Goal: Complete application form: Complete application form

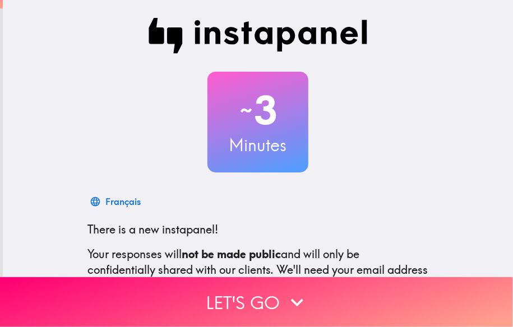
scroll to position [139, 0]
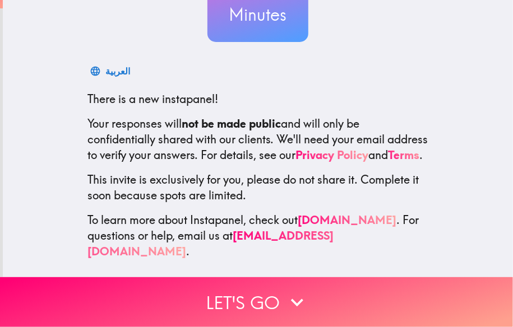
drag, startPoint x: 75, startPoint y: 89, endPoint x: 183, endPoint y: 151, distance: 125.0
click at [163, 144] on div "العربية There is a new instapanel! Your responses will not be made public and w…" at bounding box center [257, 159] width 359 height 199
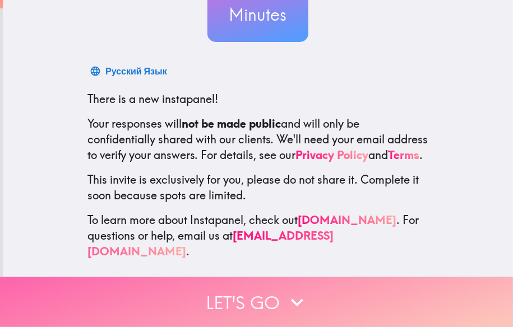
click at [261, 287] on button "Let's go" at bounding box center [256, 302] width 513 height 50
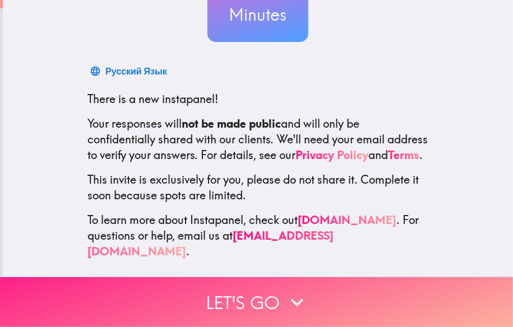
scroll to position [12, 0]
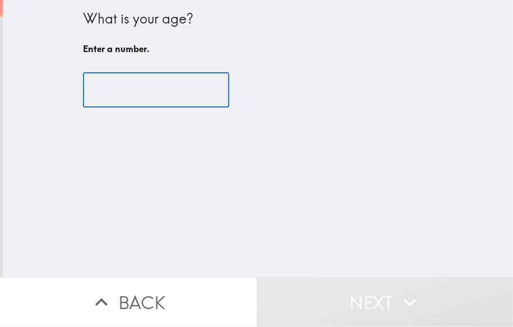
click at [120, 86] on input "number" at bounding box center [156, 90] width 146 height 35
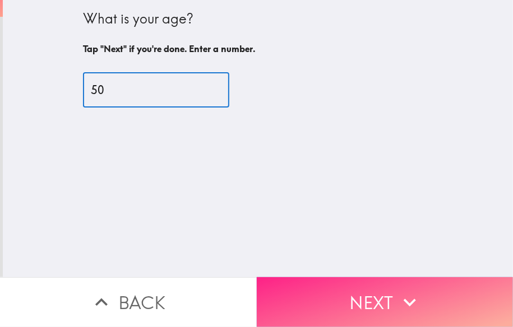
type input "50"
click at [363, 287] on button "Next" at bounding box center [385, 302] width 257 height 50
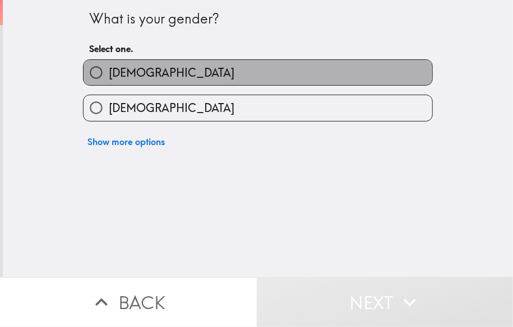
click at [168, 67] on label "[DEMOGRAPHIC_DATA]" at bounding box center [257, 72] width 349 height 25
click at [109, 67] on input "[DEMOGRAPHIC_DATA]" at bounding box center [95, 72] width 25 height 25
radio input "true"
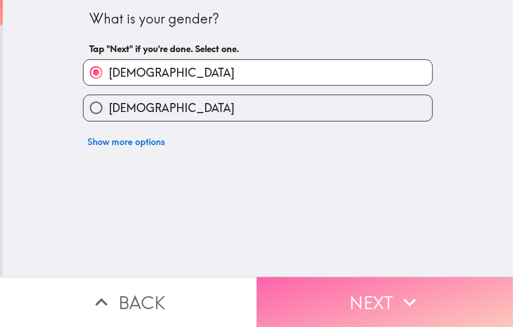
click at [359, 297] on button "Next" at bounding box center [385, 302] width 257 height 50
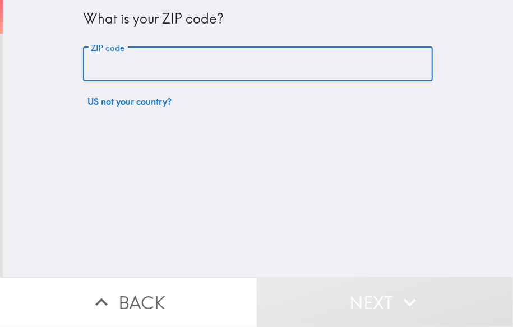
click at [163, 64] on input "ZIP code" at bounding box center [258, 64] width 350 height 35
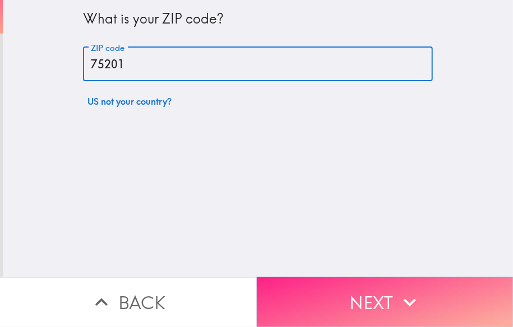
type input "75201"
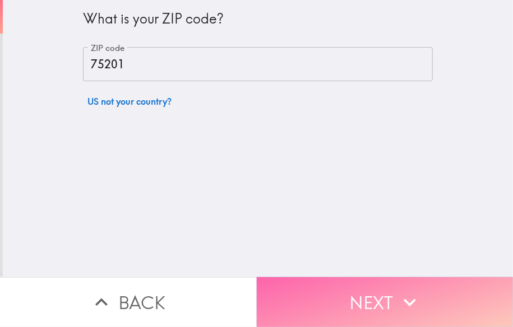
click at [359, 287] on button "Next" at bounding box center [385, 302] width 257 height 50
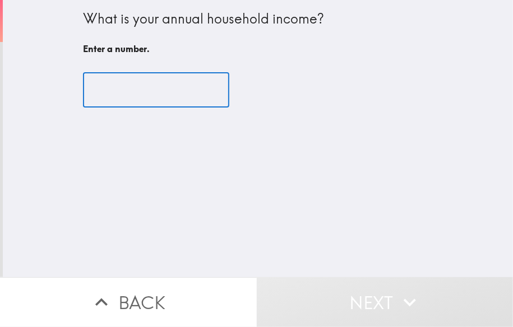
click at [178, 90] on input "number" at bounding box center [156, 90] width 146 height 35
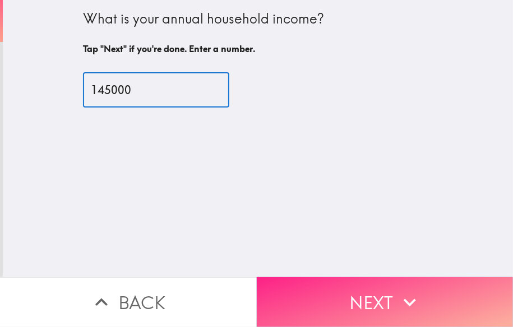
type input "145000"
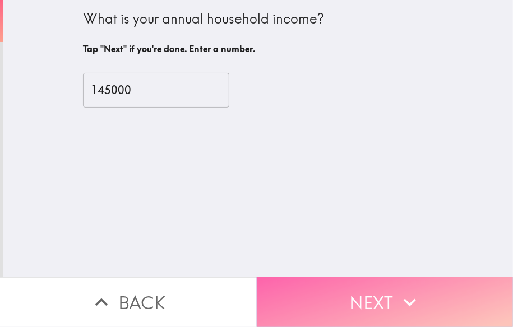
click at [370, 291] on button "Next" at bounding box center [385, 302] width 257 height 50
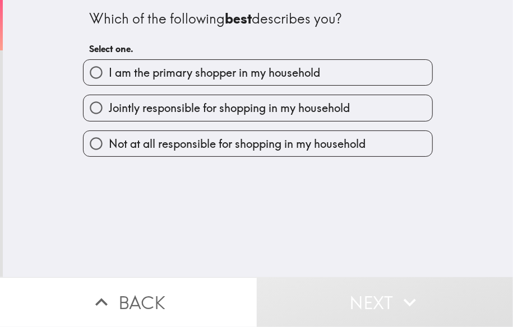
click at [172, 73] on span "I am the primary shopper in my household" at bounding box center [214, 73] width 211 height 16
click at [109, 73] on input "I am the primary shopper in my household" at bounding box center [95, 72] width 25 height 25
radio input "true"
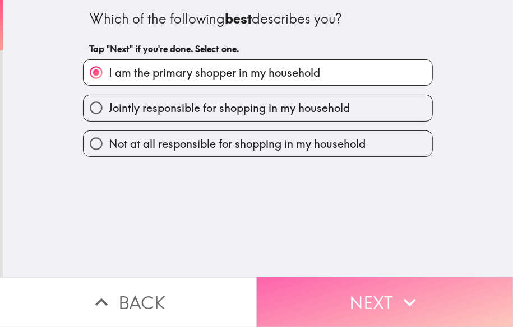
click at [372, 292] on button "Next" at bounding box center [385, 302] width 257 height 50
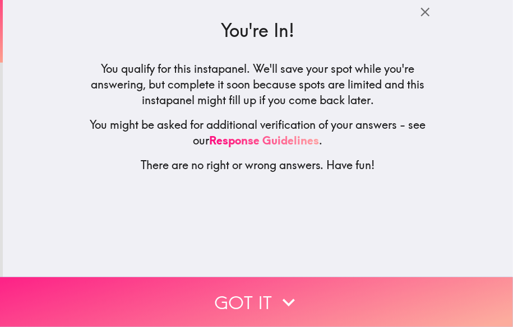
click at [257, 288] on button "Got it" at bounding box center [256, 302] width 513 height 50
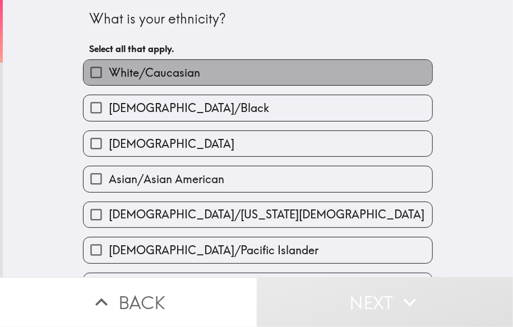
click at [182, 69] on span "White/Caucasian" at bounding box center [154, 73] width 91 height 16
click at [109, 69] on input "White/Caucasian" at bounding box center [95, 72] width 25 height 25
checkbox input "true"
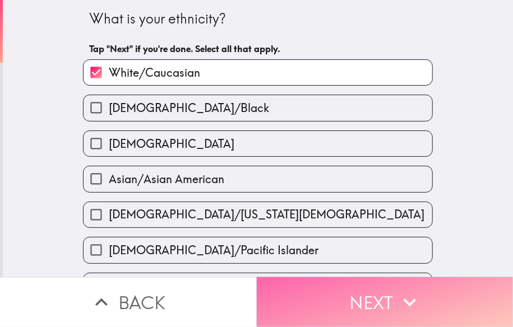
click at [352, 291] on button "Next" at bounding box center [385, 302] width 257 height 50
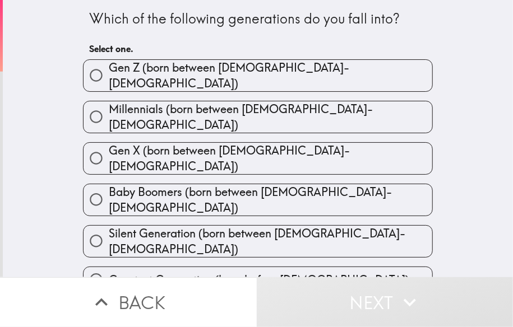
drag, startPoint x: 83, startPoint y: 15, endPoint x: 177, endPoint y: 113, distance: 136.0
click at [177, 113] on div "Which of the following generations do you fall into? Select one. [PERSON_NAME] …" at bounding box center [257, 146] width 359 height 293
click at [206, 144] on span "Gen X (born between [DEMOGRAPHIC_DATA]-[DEMOGRAPHIC_DATA])" at bounding box center [270, 158] width 323 height 31
click at [109, 146] on input "Gen X (born between [DEMOGRAPHIC_DATA]-[DEMOGRAPHIC_DATA])" at bounding box center [95, 158] width 25 height 25
radio input "true"
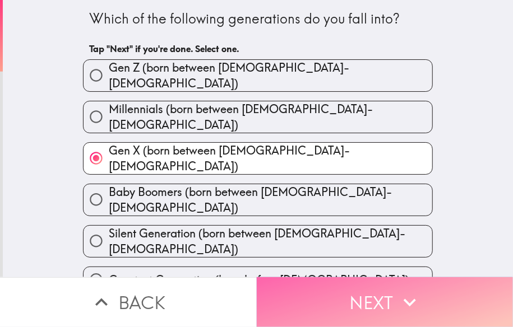
click at [369, 294] on button "Next" at bounding box center [385, 302] width 257 height 50
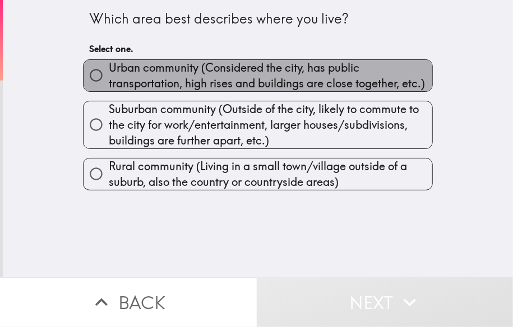
click at [126, 78] on span "Urban community (Considered the city, has public transportation, high rises and…" at bounding box center [270, 75] width 323 height 31
click at [109, 78] on input "Urban community (Considered the city, has public transportation, high rises and…" at bounding box center [95, 75] width 25 height 25
radio input "true"
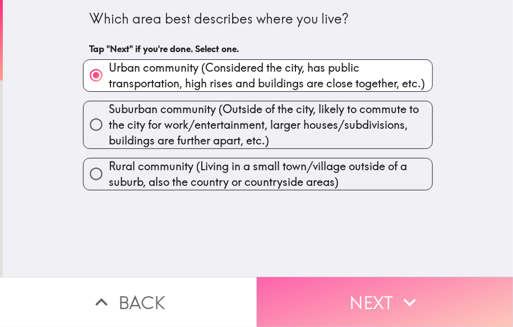
click at [389, 289] on button "Next" at bounding box center [385, 302] width 257 height 50
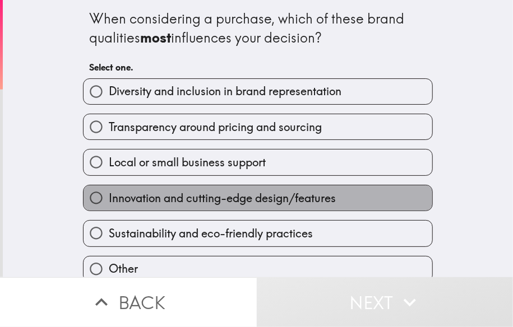
click at [174, 201] on span "Innovation and cutting-edge design/features" at bounding box center [222, 199] width 227 height 16
click at [109, 201] on input "Innovation and cutting-edge design/features" at bounding box center [95, 197] width 25 height 25
radio input "true"
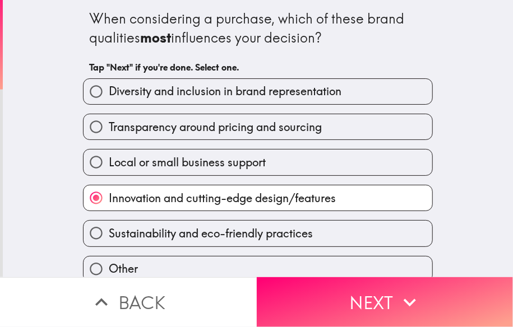
scroll to position [52, 0]
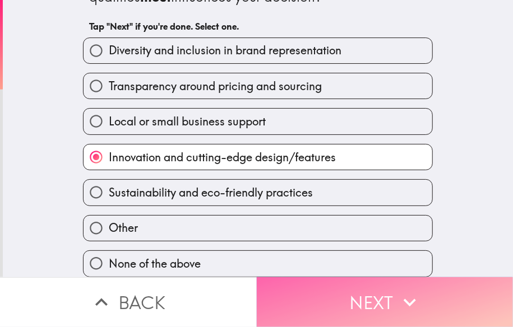
click at [366, 289] on button "Next" at bounding box center [385, 302] width 257 height 50
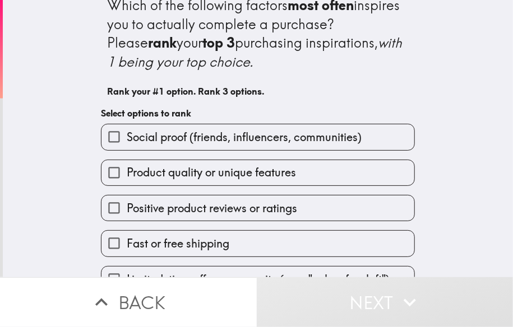
scroll to position [4, 0]
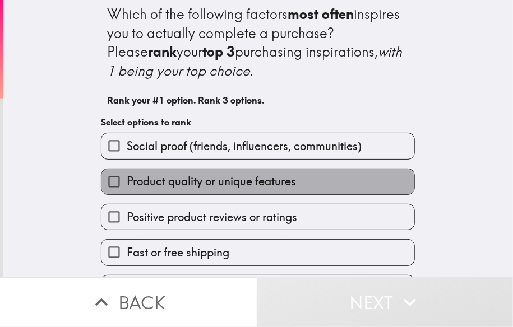
click at [159, 179] on span "Product quality or unique features" at bounding box center [211, 182] width 169 height 16
click at [127, 179] on input "Product quality or unique features" at bounding box center [113, 181] width 25 height 25
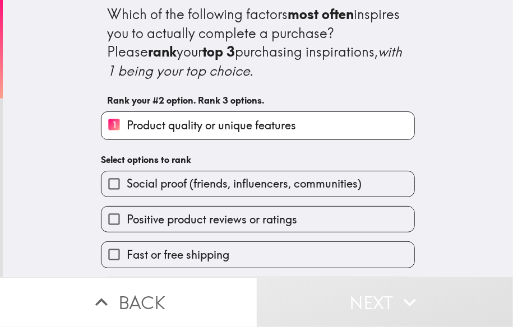
click at [156, 219] on span "Positive product reviews or ratings" at bounding box center [212, 220] width 170 height 16
click at [127, 219] on input "Positive product reviews or ratings" at bounding box center [113, 219] width 25 height 25
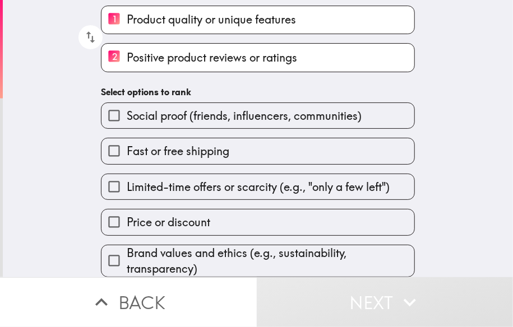
scroll to position [121, 0]
click at [159, 215] on span "Price or discount" at bounding box center [168, 223] width 83 height 16
click at [127, 212] on input "Price or discount" at bounding box center [113, 222] width 25 height 25
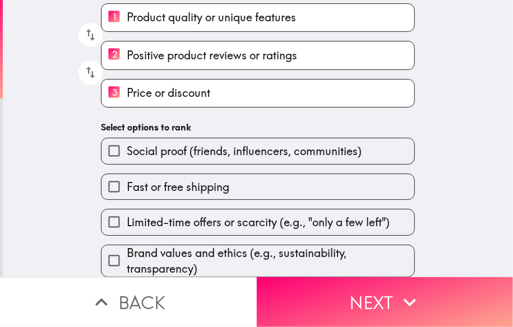
scroll to position [123, 0]
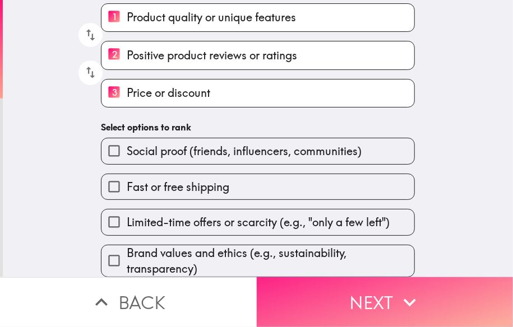
click at [361, 289] on button "Next" at bounding box center [385, 302] width 257 height 50
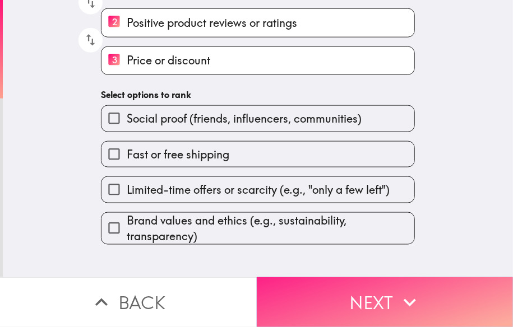
scroll to position [0, 0]
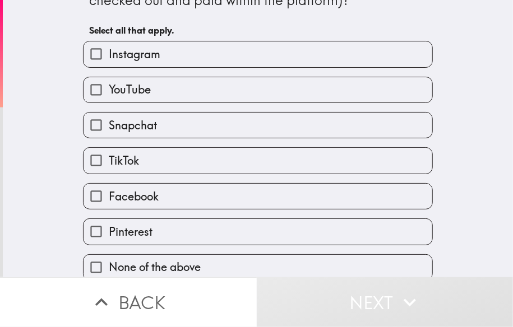
scroll to position [71, 0]
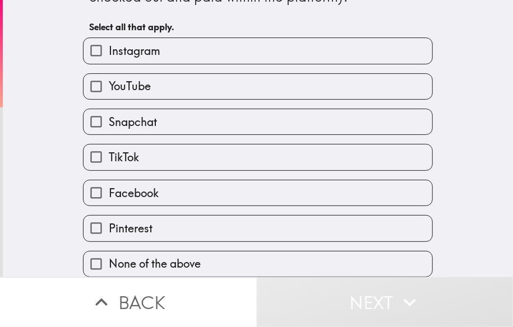
click at [162, 38] on label "Instagram" at bounding box center [257, 50] width 349 height 25
click at [109, 38] on input "Instagram" at bounding box center [95, 50] width 25 height 25
checkbox input "true"
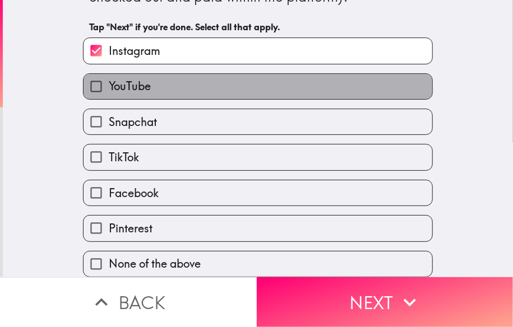
click at [163, 74] on label "YouTube" at bounding box center [257, 86] width 349 height 25
click at [109, 74] on input "YouTube" at bounding box center [95, 86] width 25 height 25
checkbox input "true"
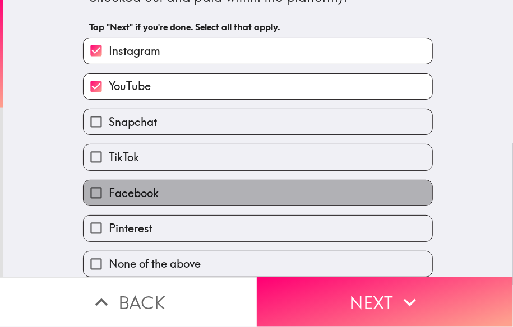
click at [149, 185] on span "Facebook" at bounding box center [134, 193] width 50 height 16
click at [109, 180] on input "Facebook" at bounding box center [95, 192] width 25 height 25
checkbox input "true"
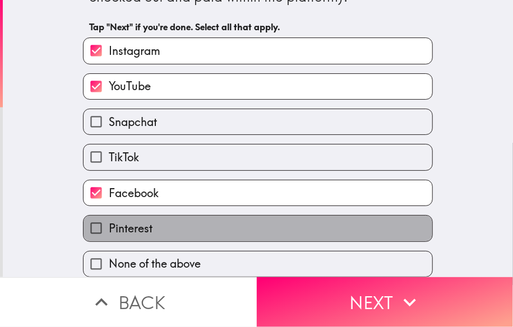
click at [137, 225] on span "Pinterest" at bounding box center [131, 229] width 44 height 16
click at [109, 225] on input "Pinterest" at bounding box center [95, 228] width 25 height 25
checkbox input "true"
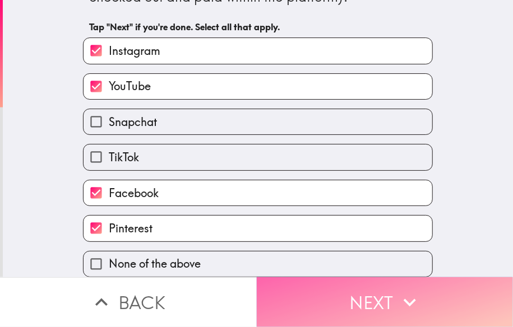
click at [370, 294] on button "Next" at bounding box center [385, 302] width 257 height 50
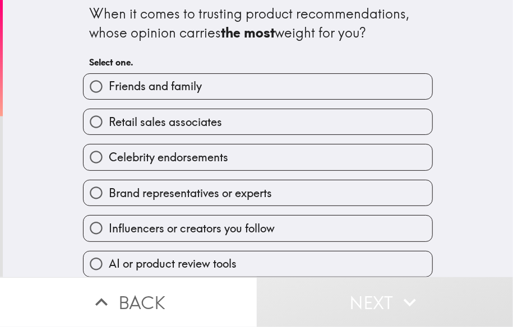
scroll to position [16, 0]
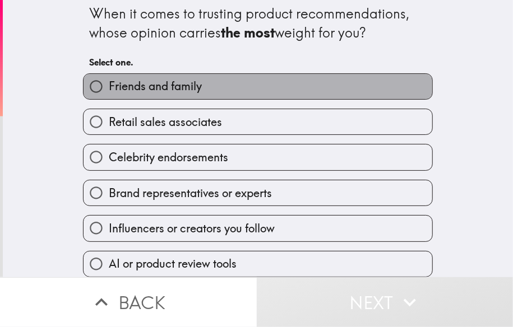
click at [218, 75] on label "Friends and family" at bounding box center [257, 86] width 349 height 25
click at [109, 75] on input "Friends and family" at bounding box center [95, 86] width 25 height 25
radio input "true"
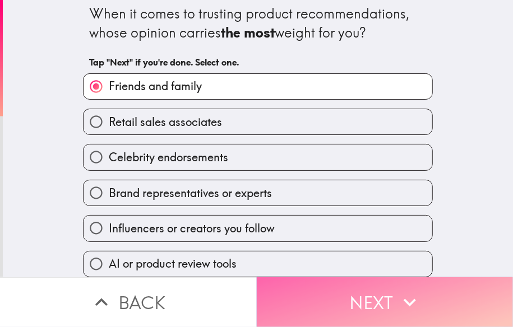
click at [386, 293] on button "Next" at bounding box center [385, 302] width 257 height 50
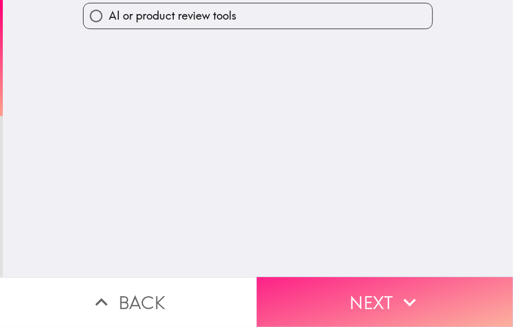
scroll to position [0, 0]
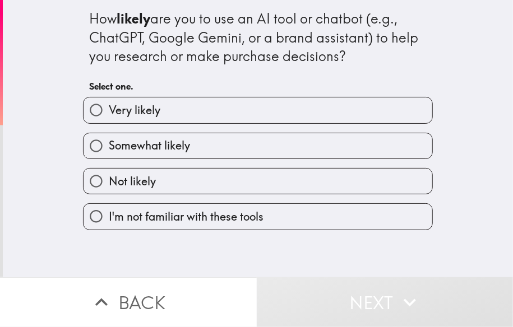
click at [188, 110] on label "Very likely" at bounding box center [257, 110] width 349 height 25
click at [109, 110] on input "Very likely" at bounding box center [95, 110] width 25 height 25
radio input "true"
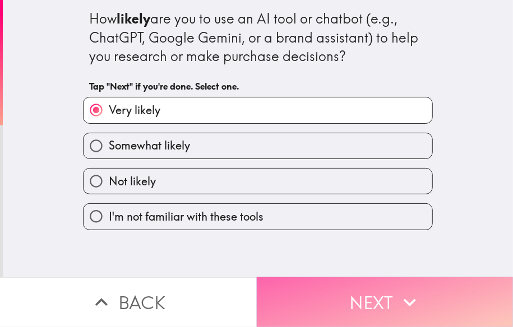
click at [375, 290] on button "Next" at bounding box center [385, 302] width 257 height 50
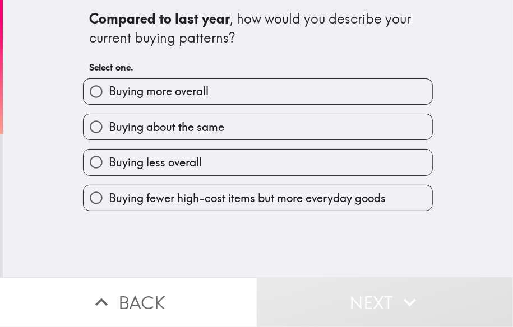
click at [182, 132] on span "Buying about the same" at bounding box center [166, 127] width 115 height 16
click at [109, 132] on input "Buying about the same" at bounding box center [95, 126] width 25 height 25
radio input "true"
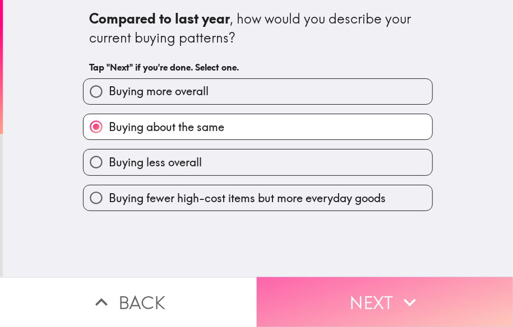
click at [388, 295] on button "Next" at bounding box center [385, 302] width 257 height 50
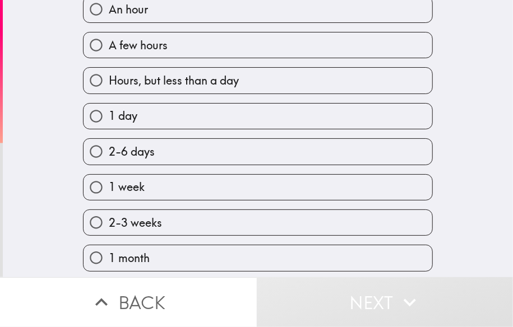
scroll to position [168, 0]
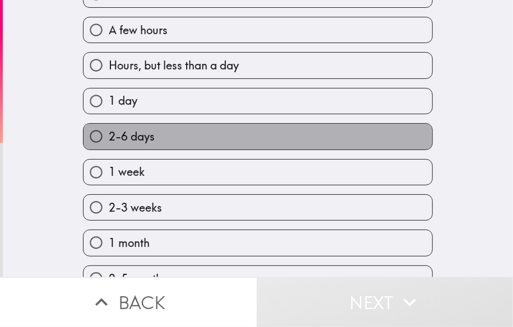
click at [167, 141] on label "2-6 days" at bounding box center [257, 136] width 349 height 25
click at [109, 141] on input "2-6 days" at bounding box center [95, 136] width 25 height 25
radio input "true"
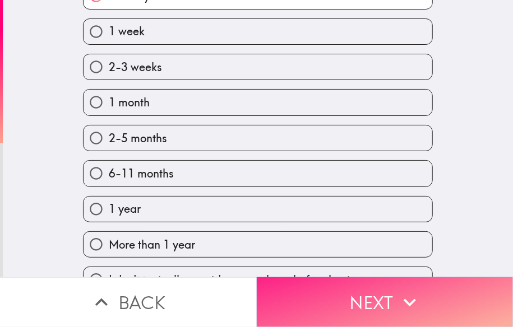
scroll to position [336, 0]
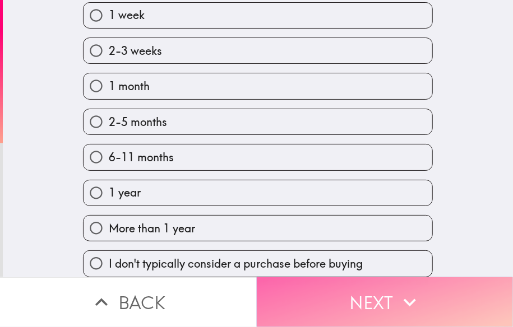
click at [378, 294] on button "Next" at bounding box center [385, 302] width 257 height 50
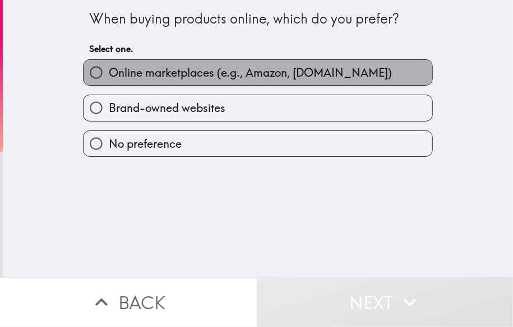
click at [147, 76] on span "Online marketplaces (e.g., Amazon, [DOMAIN_NAME])" at bounding box center [250, 73] width 283 height 16
click at [109, 76] on input "Online marketplaces (e.g., Amazon, [DOMAIN_NAME])" at bounding box center [95, 72] width 25 height 25
radio input "true"
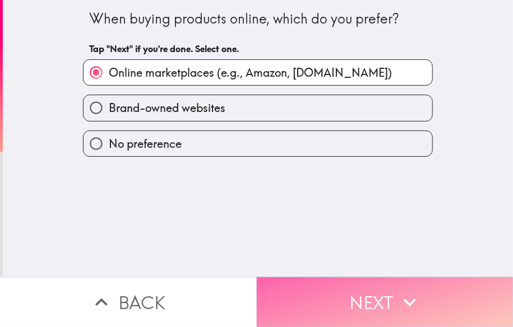
click at [368, 294] on button "Next" at bounding box center [385, 302] width 257 height 50
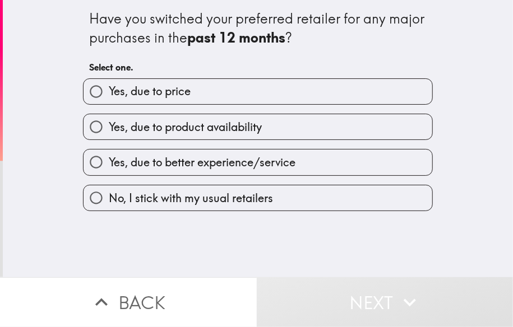
click at [180, 201] on span "No, I stick with my usual retailers" at bounding box center [191, 199] width 164 height 16
click at [109, 201] on input "No, I stick with my usual retailers" at bounding box center [95, 197] width 25 height 25
radio input "true"
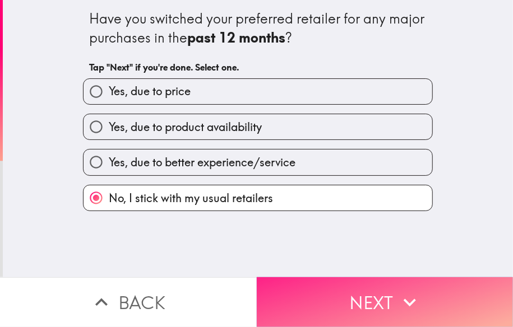
click at [356, 299] on button "Next" at bounding box center [385, 302] width 257 height 50
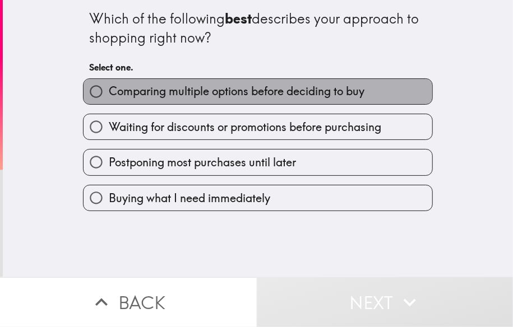
click at [127, 90] on span "Comparing multiple options before deciding to buy" at bounding box center [237, 91] width 256 height 16
click at [109, 90] on input "Comparing multiple options before deciding to buy" at bounding box center [95, 91] width 25 height 25
radio input "true"
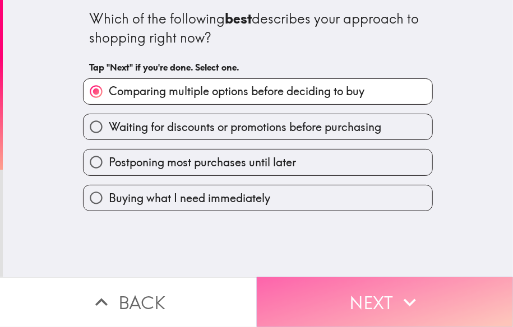
click at [359, 290] on button "Next" at bounding box center [385, 302] width 257 height 50
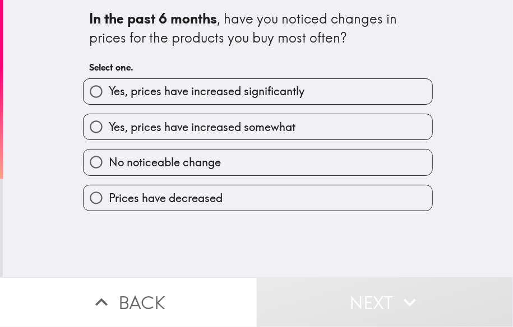
click at [267, 131] on span "Yes, prices have increased somewhat" at bounding box center [202, 127] width 187 height 16
click at [109, 131] on input "Yes, prices have increased somewhat" at bounding box center [95, 126] width 25 height 25
radio input "true"
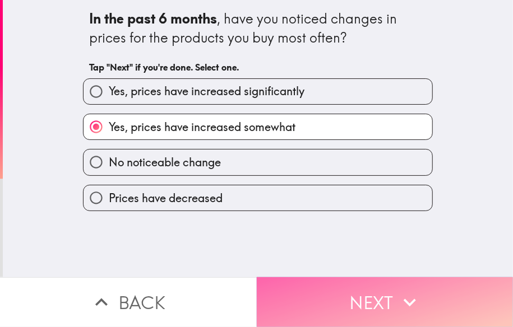
click at [381, 289] on button "Next" at bounding box center [385, 302] width 257 height 50
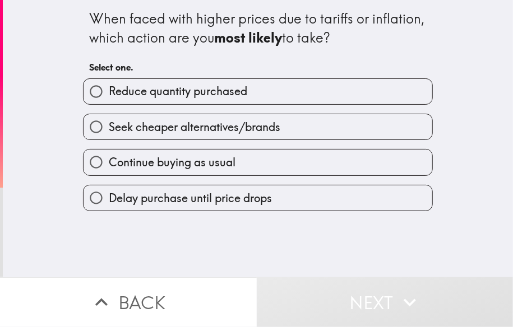
click at [155, 129] on span "Seek cheaper alternatives/brands" at bounding box center [194, 127] width 171 height 16
click at [109, 129] on input "Seek cheaper alternatives/brands" at bounding box center [95, 126] width 25 height 25
radio input "true"
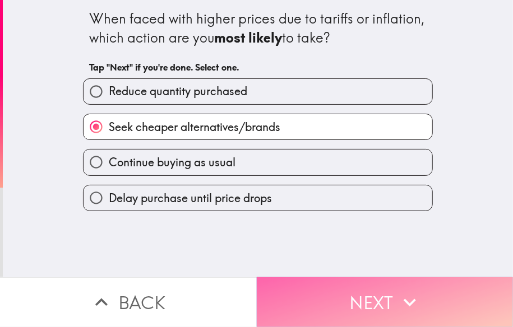
click at [378, 289] on button "Next" at bounding box center [385, 302] width 257 height 50
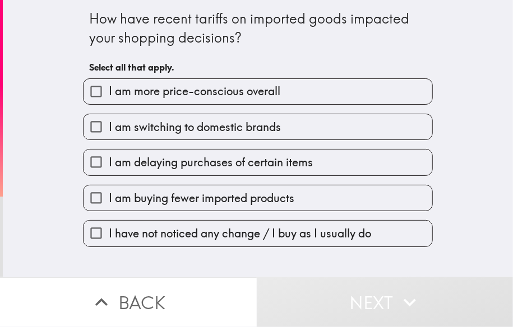
click at [126, 95] on span "I am more price-conscious overall" at bounding box center [194, 91] width 171 height 16
click at [109, 95] on input "I am more price-conscious overall" at bounding box center [95, 91] width 25 height 25
checkbox input "true"
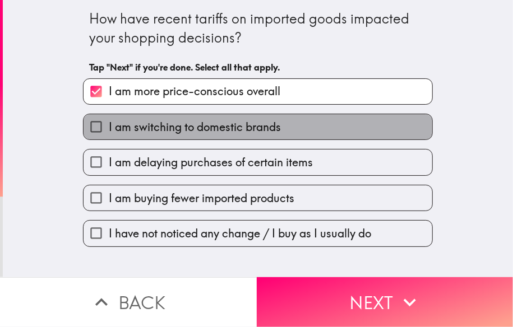
click at [137, 128] on span "I am switching to domestic brands" at bounding box center [195, 127] width 172 height 16
click at [109, 128] on input "I am switching to domestic brands" at bounding box center [95, 126] width 25 height 25
checkbox input "true"
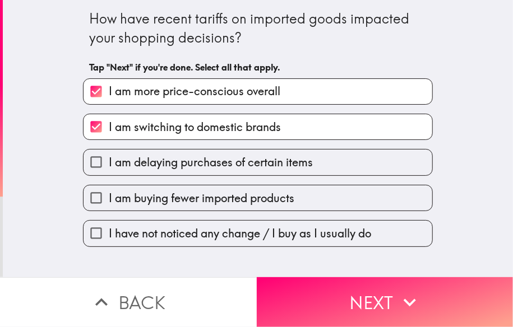
click at [148, 198] on span "I am buying fewer imported products" at bounding box center [201, 199] width 185 height 16
click at [109, 198] on input "I am buying fewer imported products" at bounding box center [95, 197] width 25 height 25
checkbox input "true"
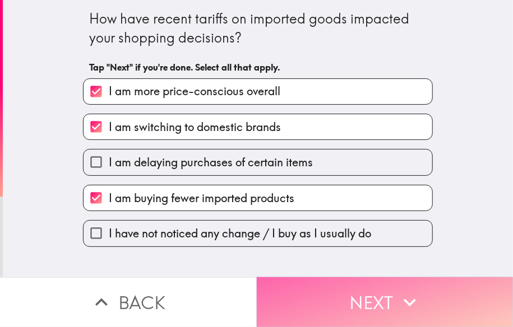
click at [373, 277] on button "Next" at bounding box center [385, 302] width 257 height 50
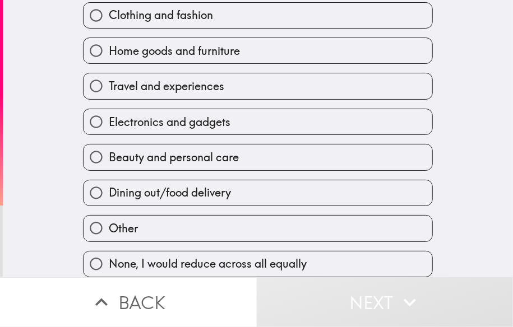
scroll to position [87, 0]
click at [229, 78] on label "Travel and experiences" at bounding box center [257, 85] width 349 height 25
click at [109, 78] on input "Travel and experiences" at bounding box center [95, 85] width 25 height 25
radio input "true"
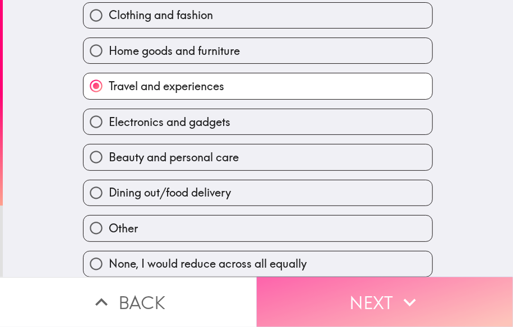
click at [378, 291] on button "Next" at bounding box center [385, 302] width 257 height 50
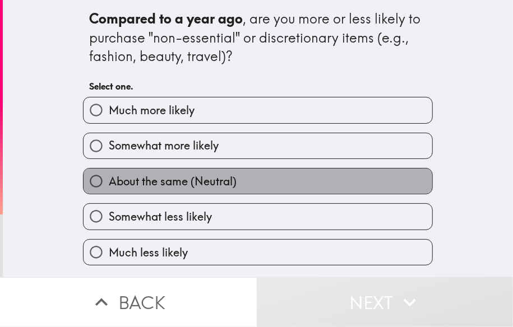
click at [142, 188] on span "About the same (Neutral)" at bounding box center [173, 182] width 128 height 16
click at [109, 188] on input "About the same (Neutral)" at bounding box center [95, 181] width 25 height 25
radio input "true"
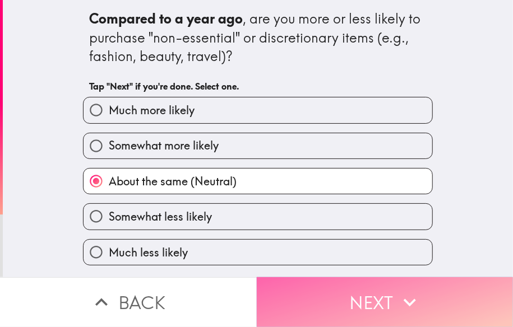
click at [374, 293] on button "Next" at bounding box center [385, 302] width 257 height 50
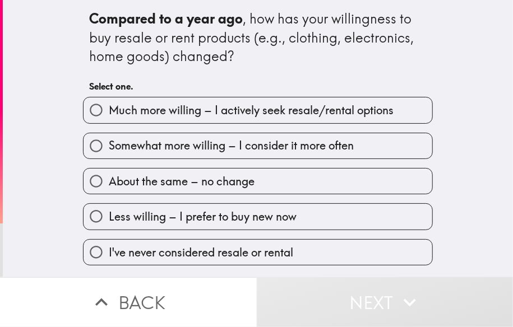
click at [151, 183] on span "About the same – no change" at bounding box center [182, 182] width 146 height 16
click at [109, 183] on input "About the same – no change" at bounding box center [95, 181] width 25 height 25
radio input "true"
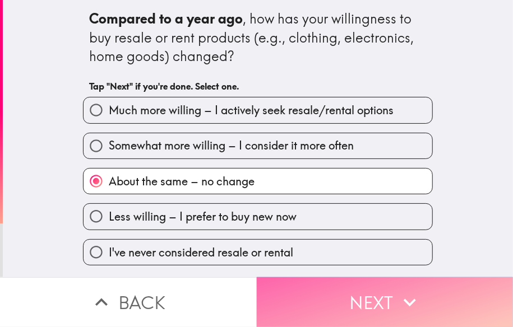
click at [360, 293] on button "Next" at bounding box center [385, 302] width 257 height 50
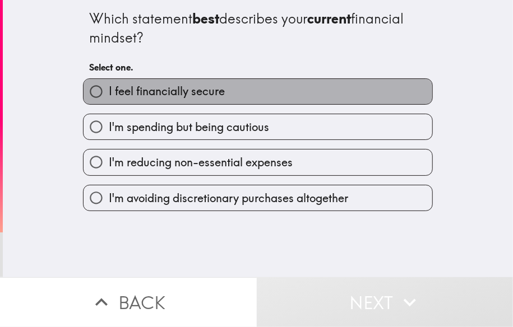
click at [148, 86] on span "I feel financially secure" at bounding box center [167, 91] width 116 height 16
click at [109, 86] on input "I feel financially secure" at bounding box center [95, 91] width 25 height 25
radio input "true"
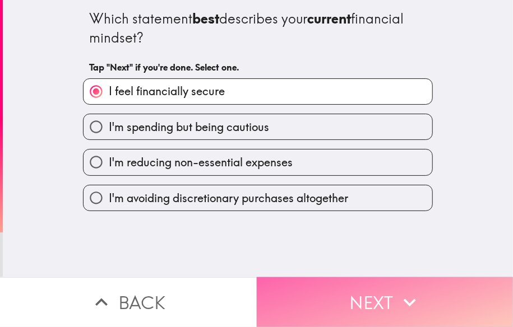
click at [387, 292] on button "Next" at bounding box center [385, 302] width 257 height 50
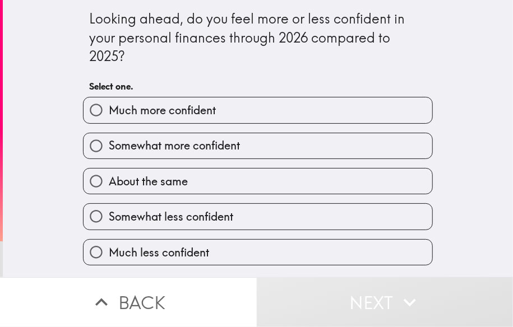
click at [187, 182] on label "About the same" at bounding box center [257, 181] width 349 height 25
click at [109, 182] on input "About the same" at bounding box center [95, 181] width 25 height 25
radio input "true"
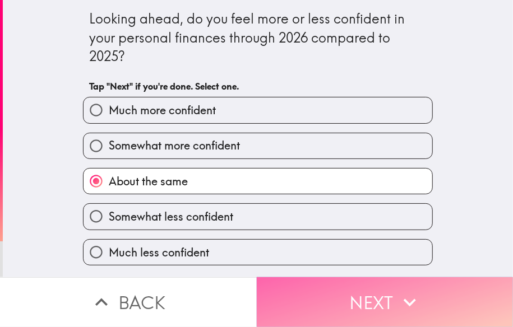
click at [373, 289] on button "Next" at bounding box center [385, 302] width 257 height 50
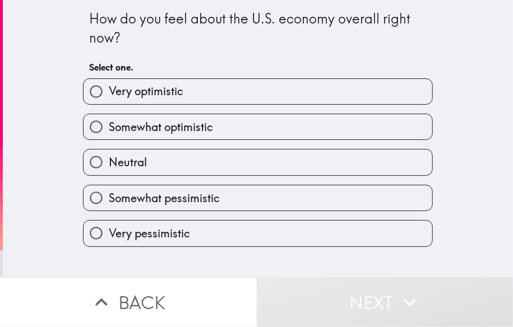
click at [157, 126] on span "Somewhat optimistic" at bounding box center [161, 127] width 104 height 16
click at [109, 126] on input "Somewhat optimistic" at bounding box center [95, 126] width 25 height 25
radio input "true"
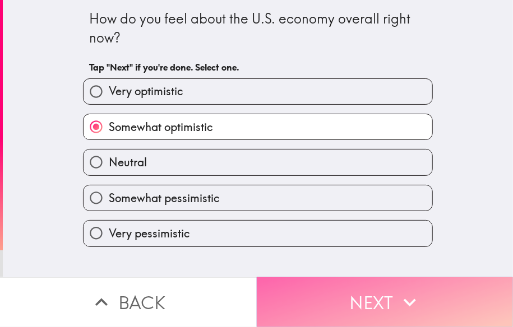
click at [365, 287] on button "Next" at bounding box center [385, 302] width 257 height 50
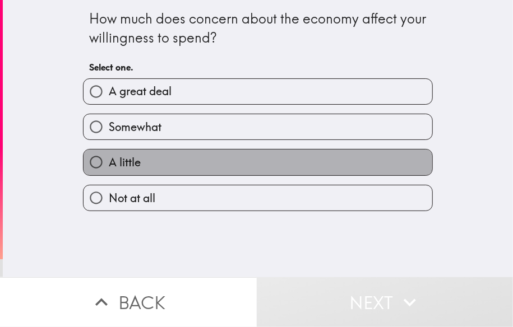
click at [147, 156] on label "A little" at bounding box center [257, 162] width 349 height 25
click at [109, 156] on input "A little" at bounding box center [95, 162] width 25 height 25
radio input "true"
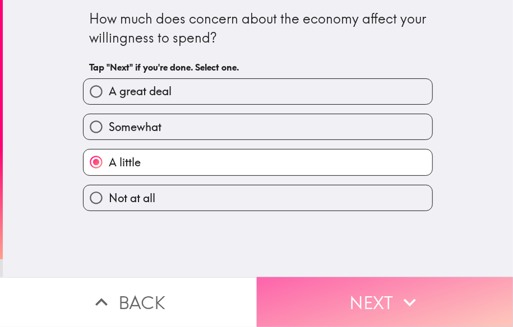
click at [372, 287] on button "Next" at bounding box center [385, 302] width 257 height 50
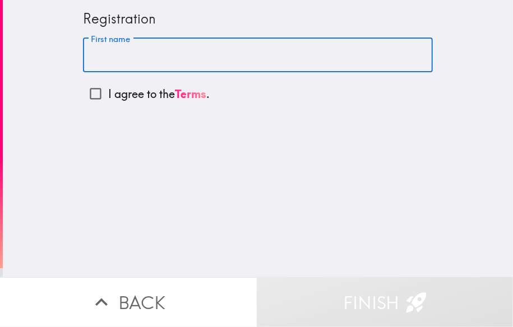
click at [131, 62] on input "First name" at bounding box center [258, 55] width 350 height 35
type input "Mark"
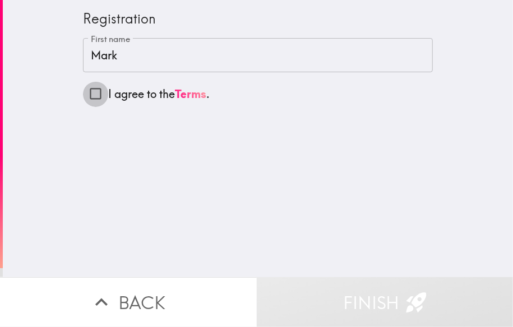
click at [86, 93] on input "I agree to the Terms ." at bounding box center [95, 93] width 25 height 25
checkbox input "true"
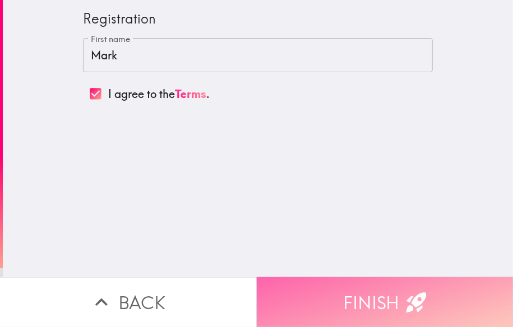
click at [360, 291] on button "Finish" at bounding box center [385, 302] width 257 height 50
